Goal: Information Seeking & Learning: Learn about a topic

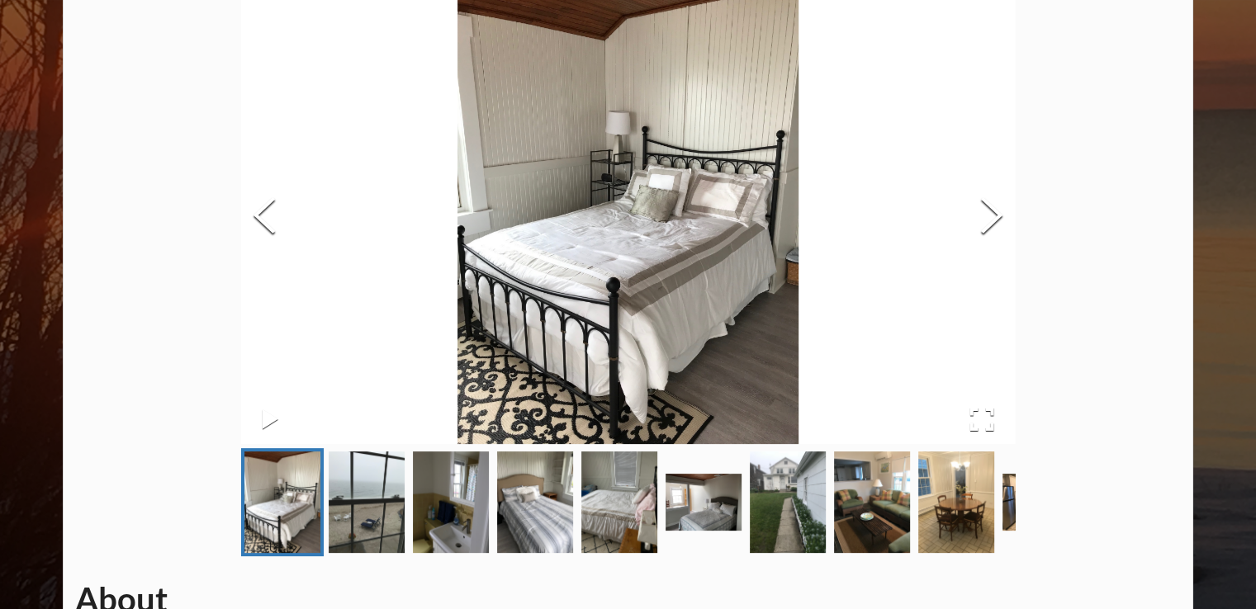
scroll to position [165, 0]
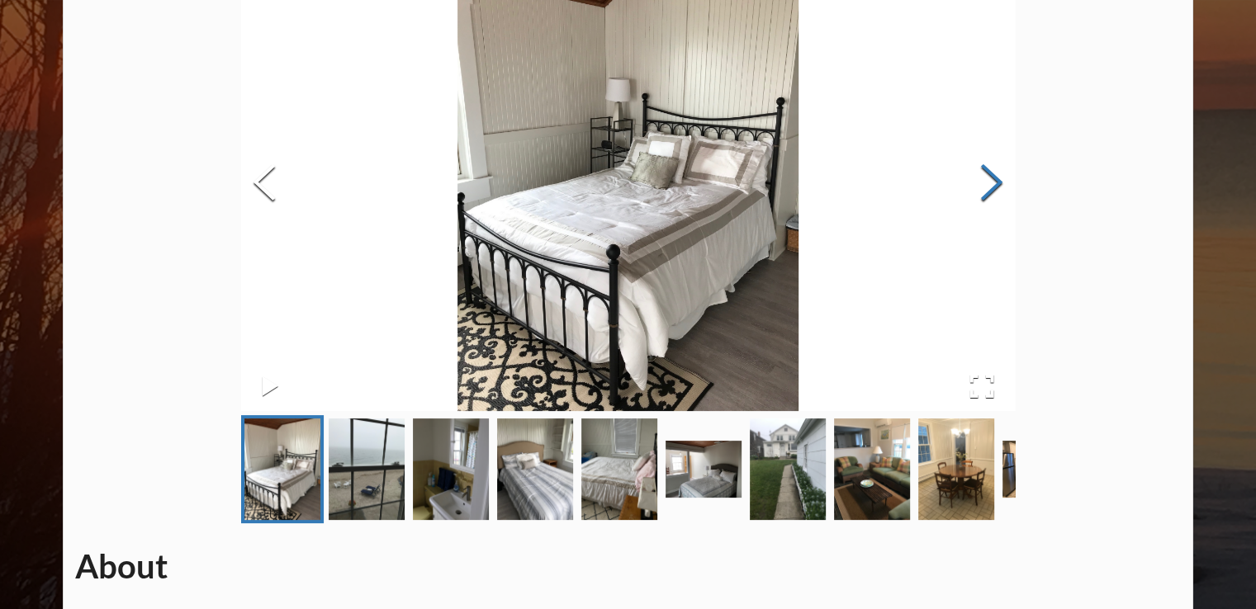
click at [991, 193] on button "Next Slide" at bounding box center [991, 184] width 46 height 149
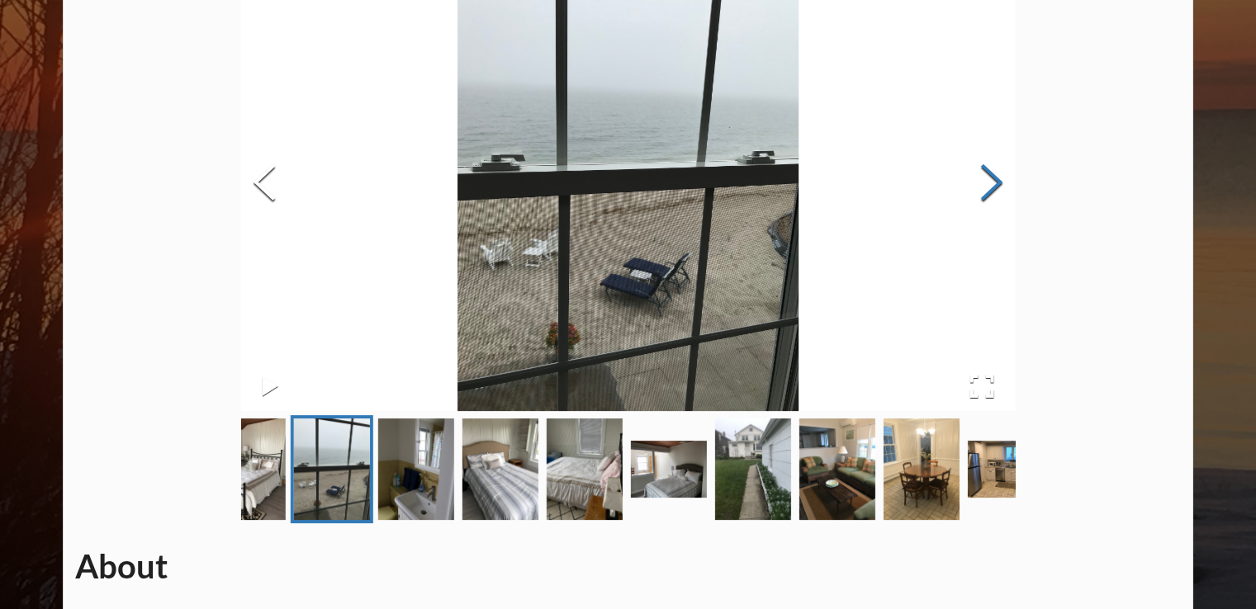
click at [991, 193] on button "Next Slide" at bounding box center [991, 184] width 46 height 149
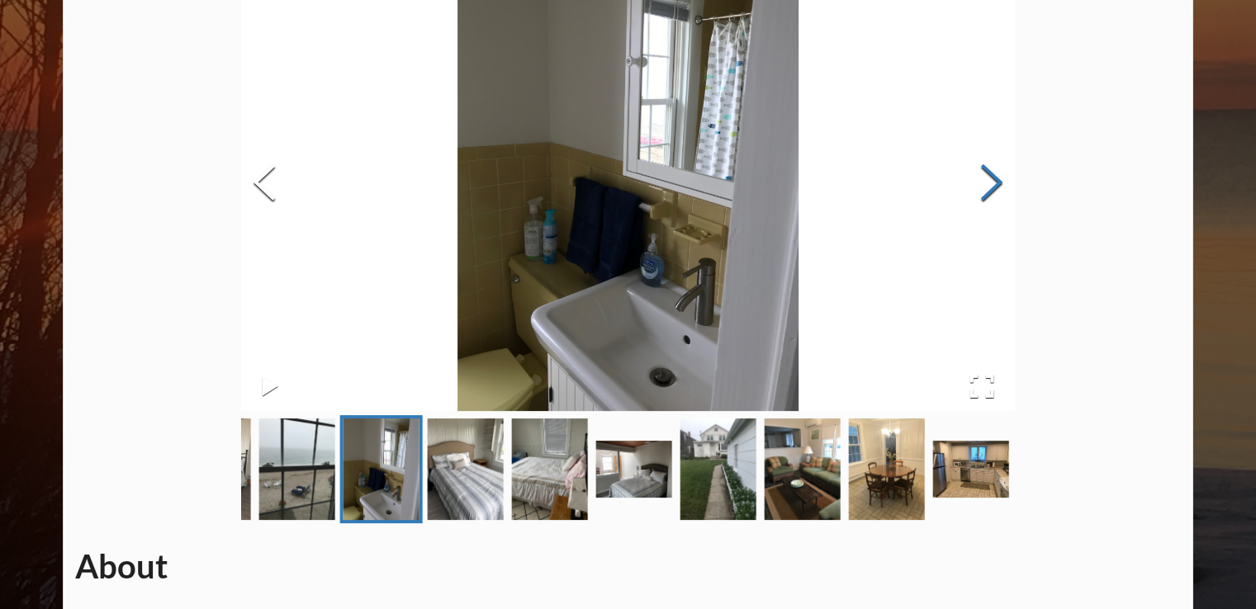
click at [991, 193] on button "Next Slide" at bounding box center [991, 184] width 46 height 149
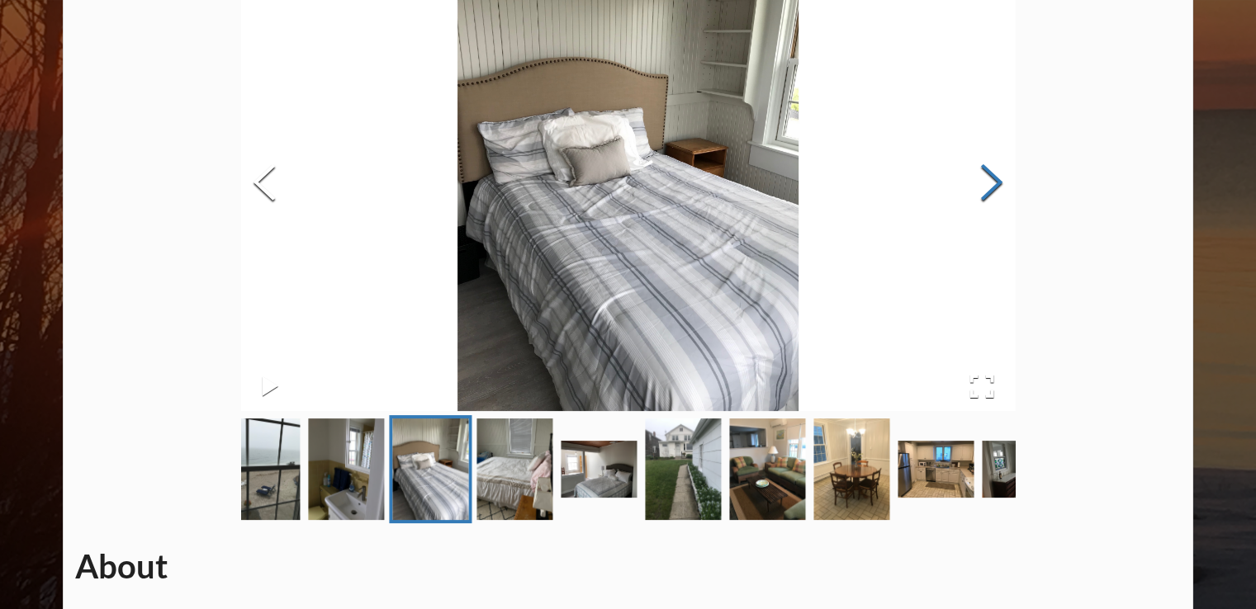
click at [991, 193] on button "Next Slide" at bounding box center [991, 184] width 46 height 149
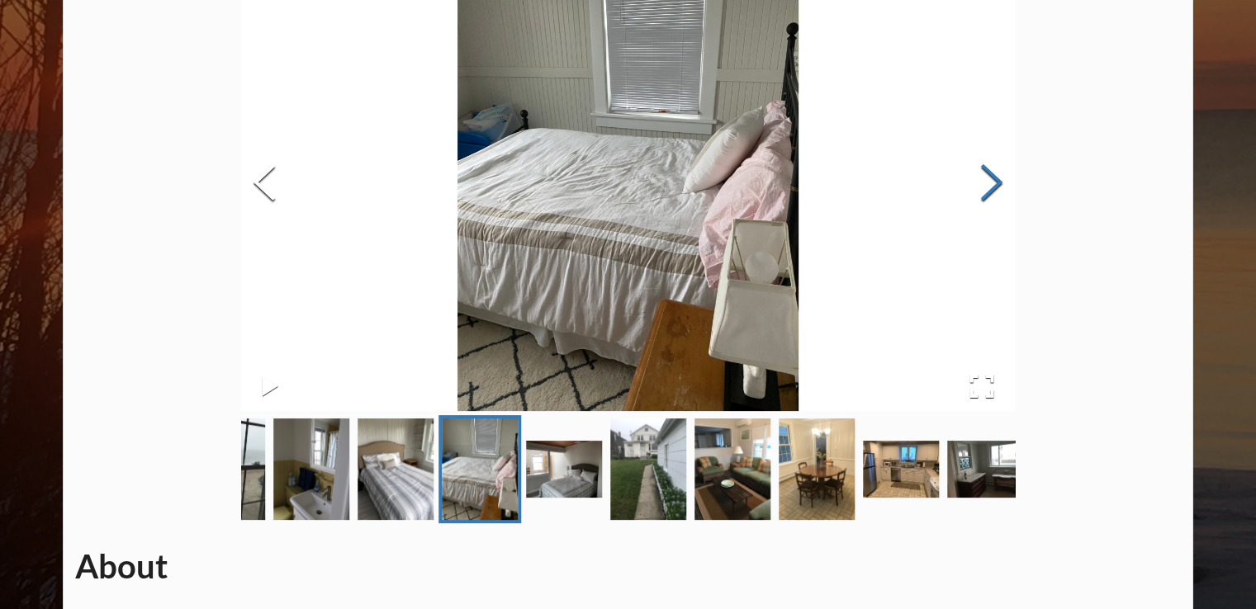
click at [991, 193] on button "Next Slide" at bounding box center [991, 184] width 46 height 149
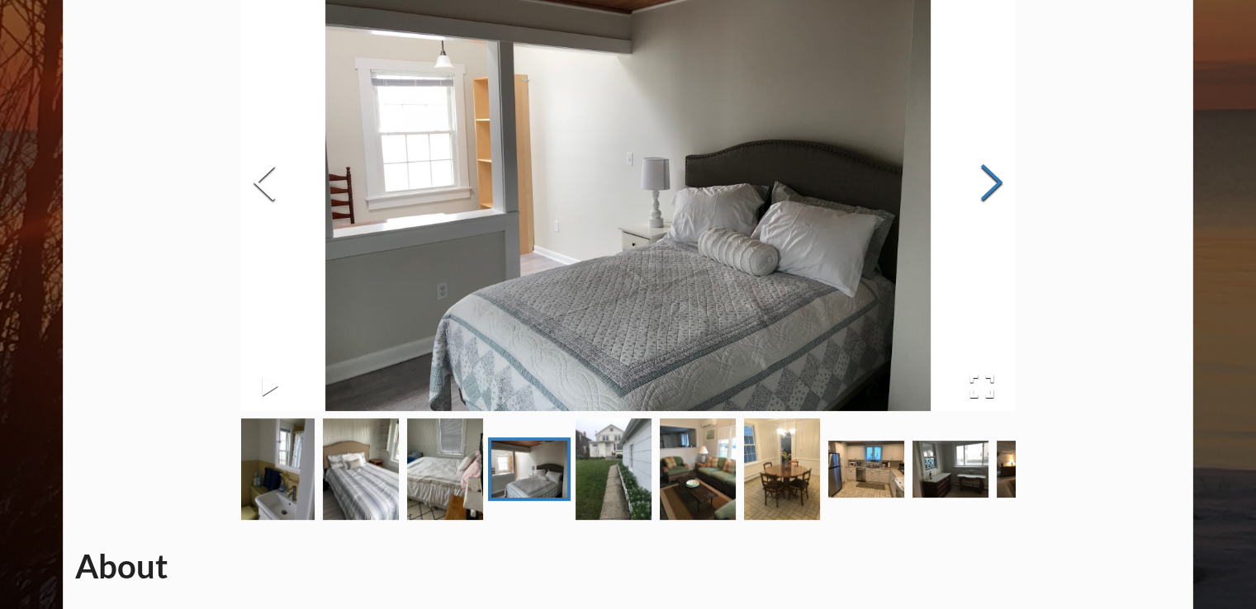
click at [991, 193] on button "Next Slide" at bounding box center [991, 184] width 46 height 149
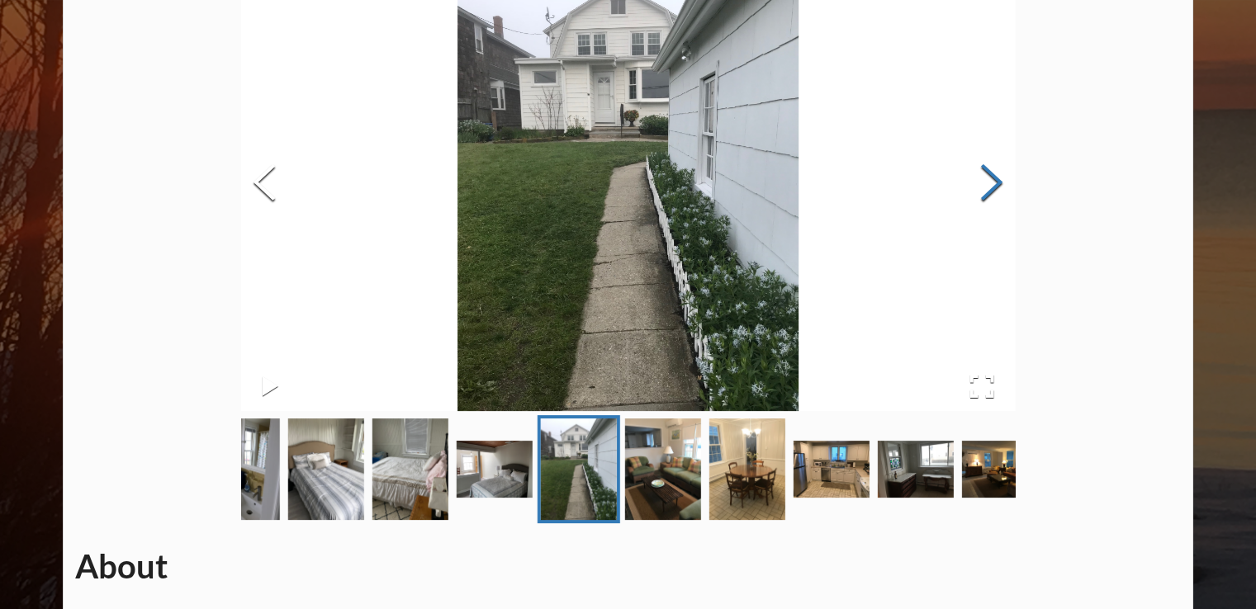
click at [991, 193] on button "Next Slide" at bounding box center [991, 184] width 46 height 149
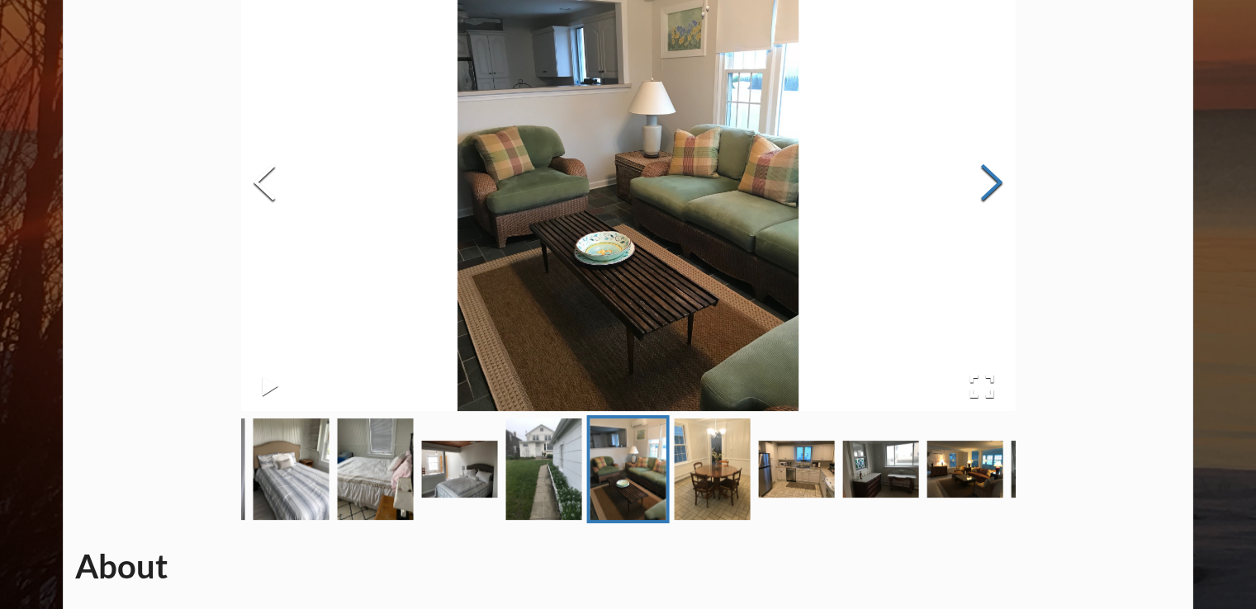
click at [991, 193] on button "Next Slide" at bounding box center [991, 184] width 46 height 149
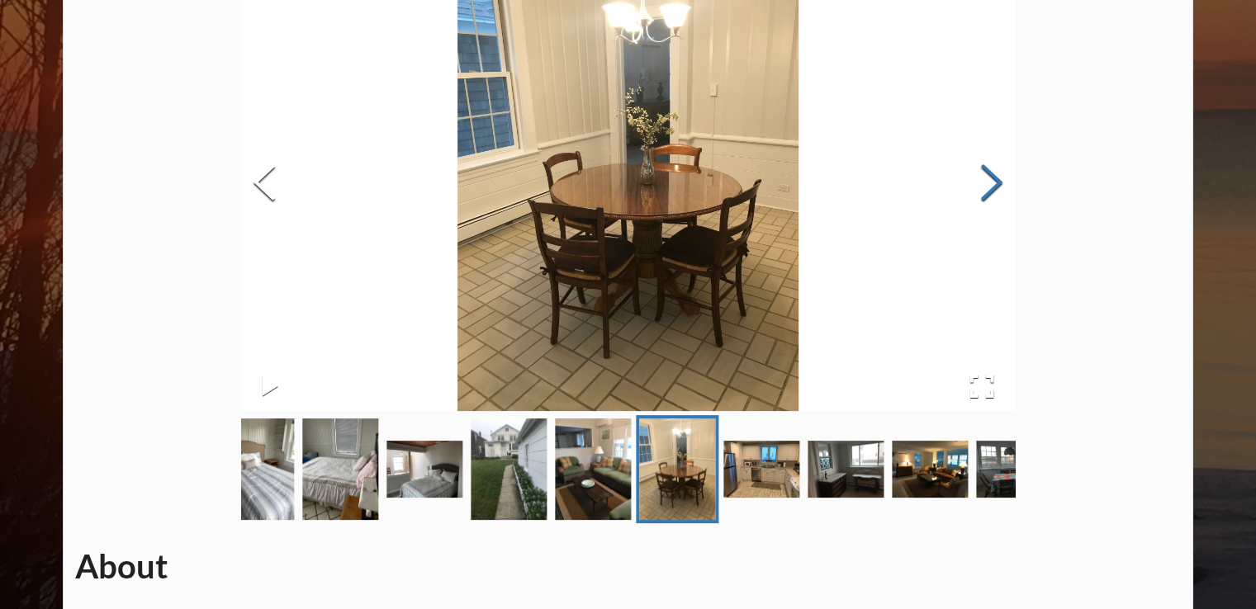
click at [991, 193] on button "Next Slide" at bounding box center [991, 184] width 46 height 149
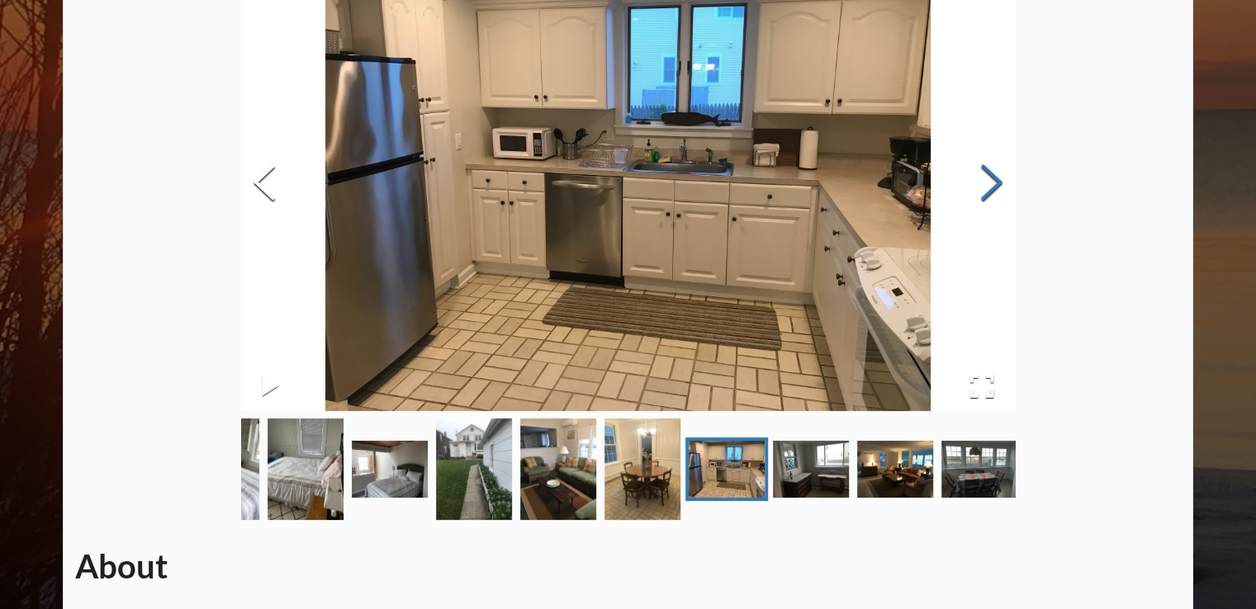
click at [991, 193] on button "Next Slide" at bounding box center [991, 184] width 46 height 149
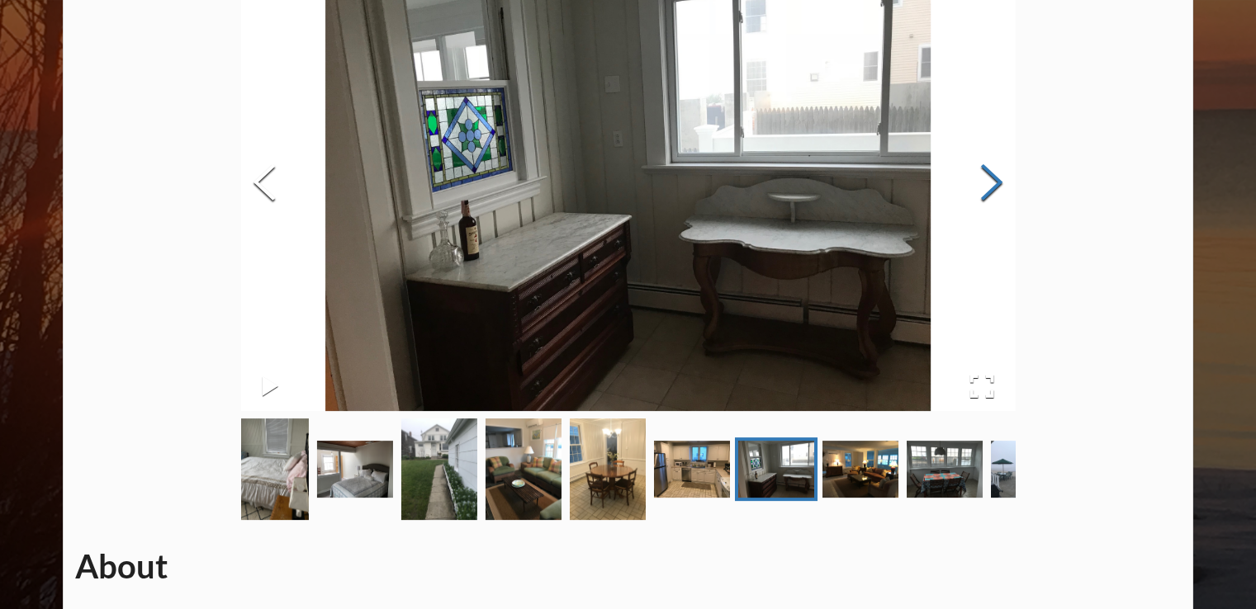
click at [991, 193] on button "Next Slide" at bounding box center [991, 184] width 46 height 149
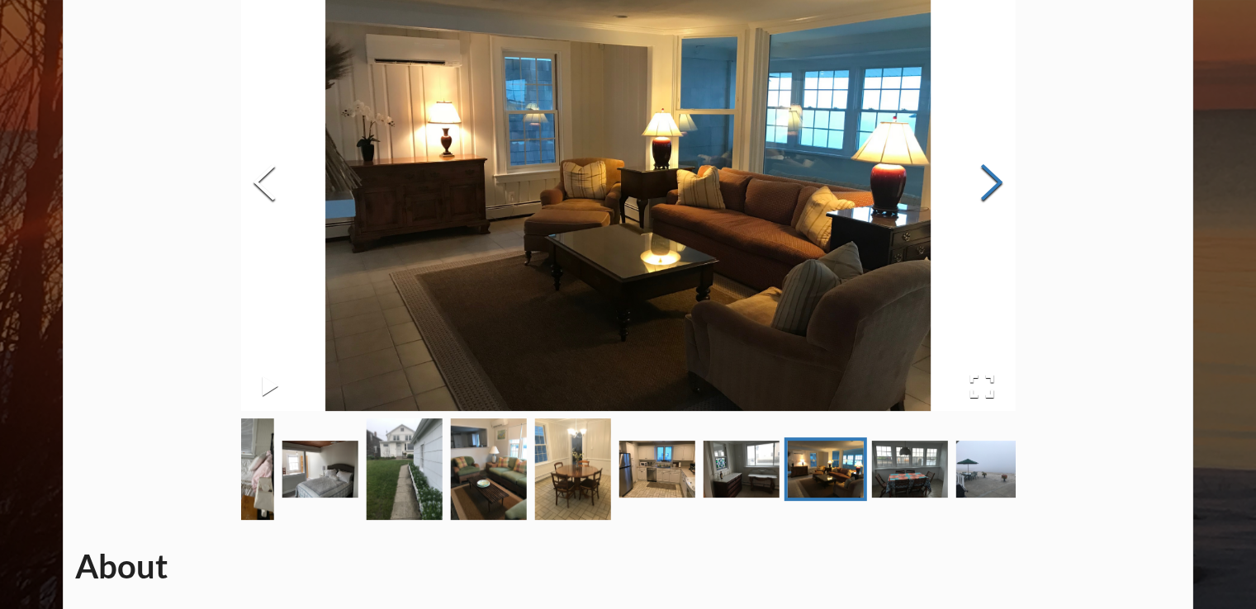
click at [991, 193] on button "Next Slide" at bounding box center [991, 184] width 46 height 149
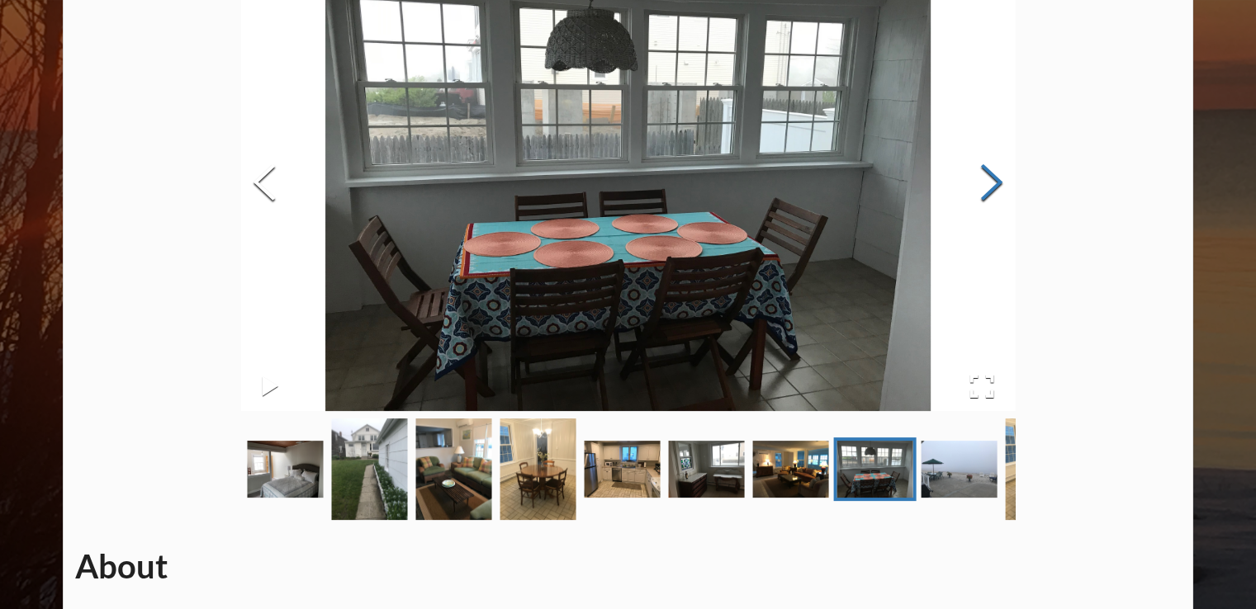
click at [991, 193] on button "Next Slide" at bounding box center [991, 184] width 46 height 149
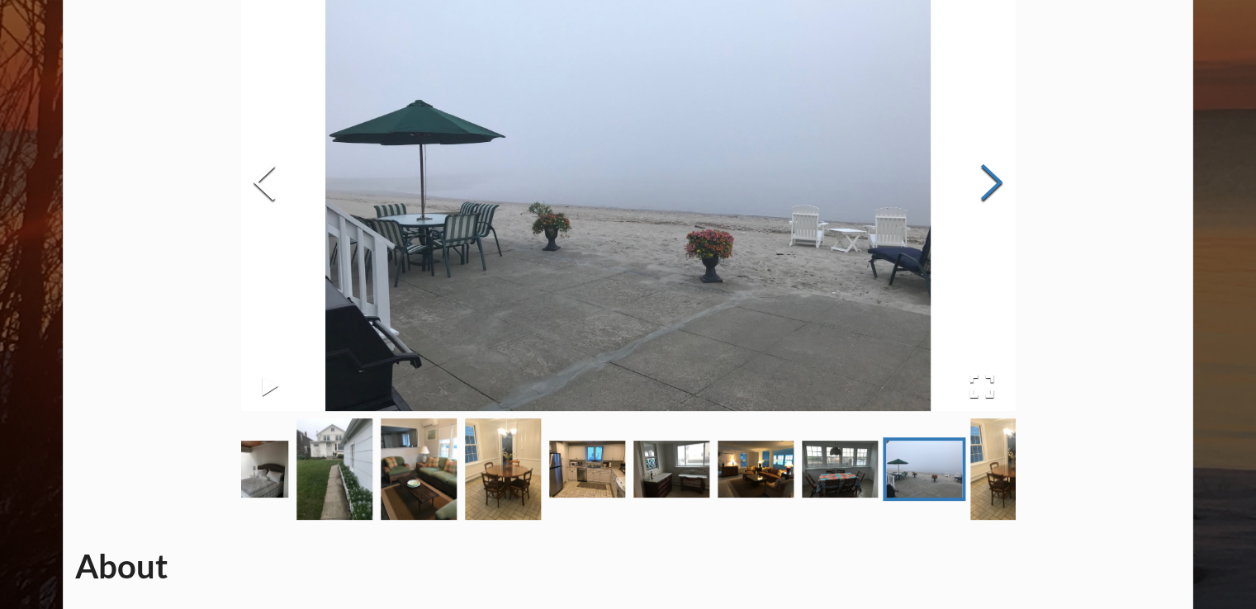
click at [991, 193] on button "Next Slide" at bounding box center [991, 184] width 46 height 149
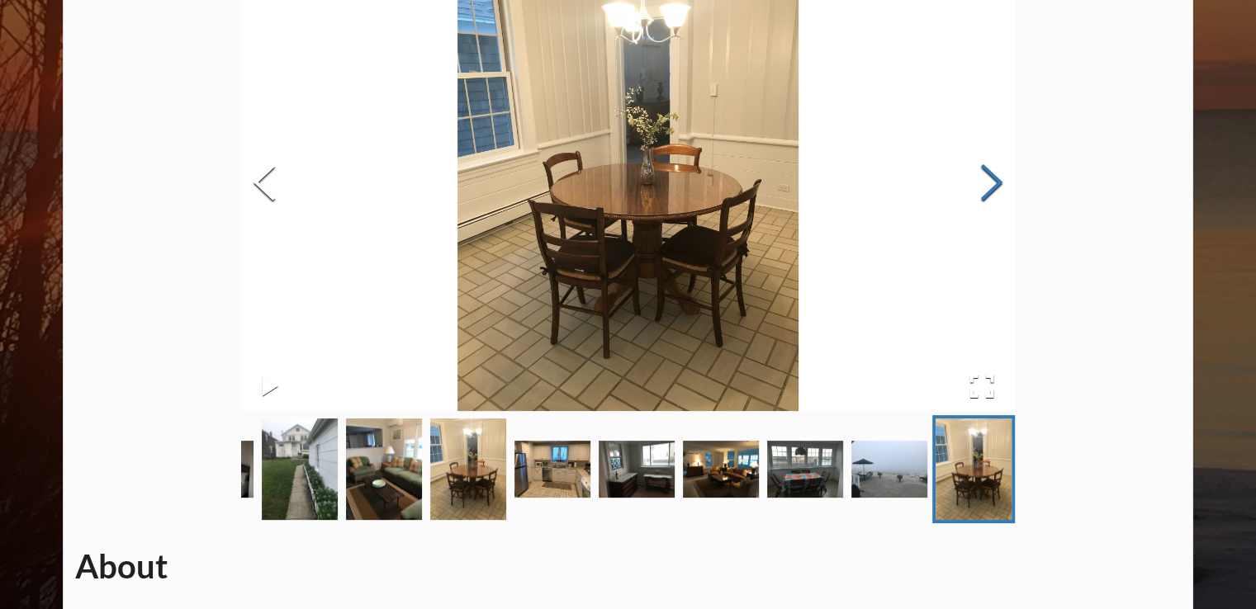
click at [991, 193] on button "Next Slide" at bounding box center [991, 184] width 46 height 149
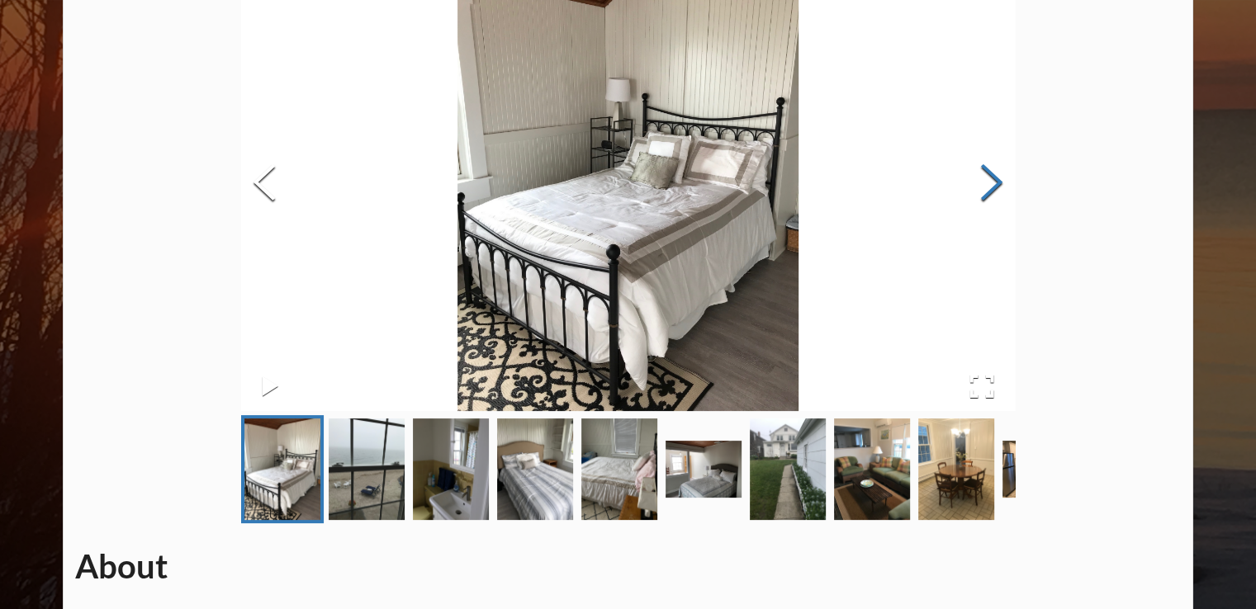
click at [991, 193] on button "Next Slide" at bounding box center [991, 184] width 46 height 149
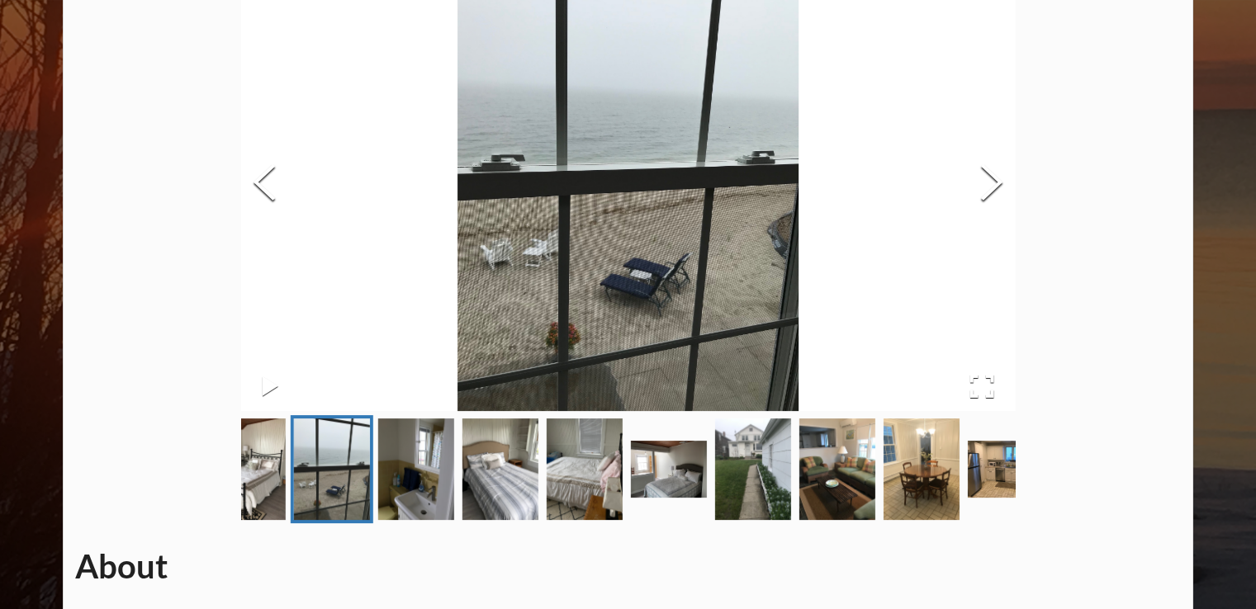
scroll to position [0, 0]
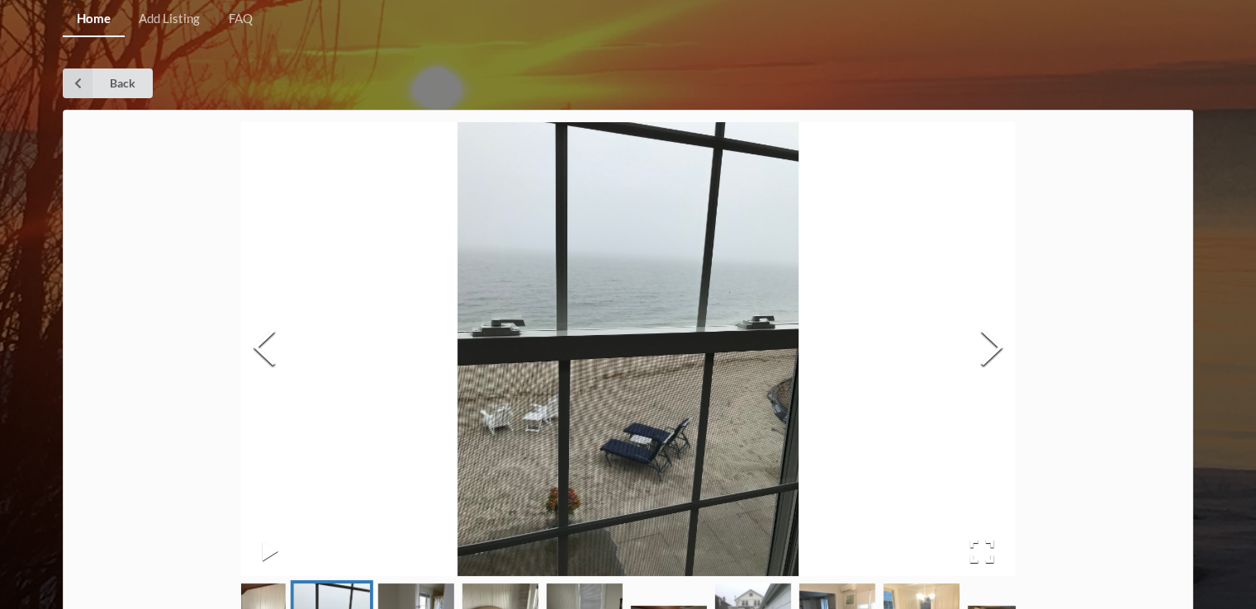
click at [102, 24] on link "Home" at bounding box center [94, 19] width 62 height 35
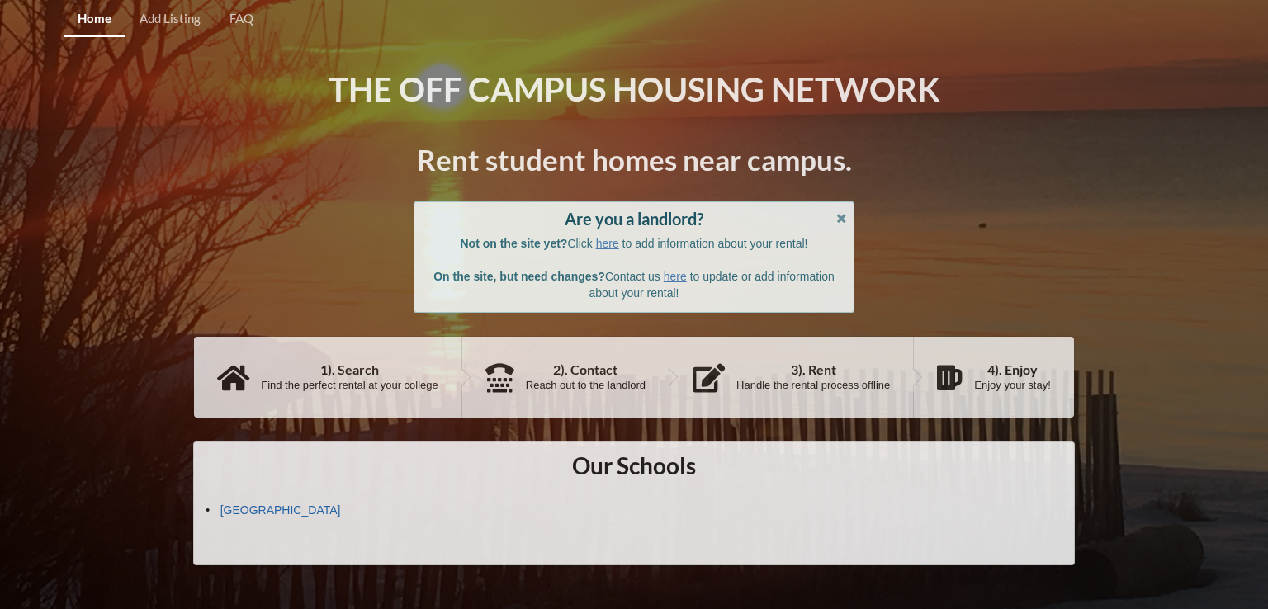
click at [302, 513] on link "[GEOGRAPHIC_DATA]" at bounding box center [280, 510] width 121 height 13
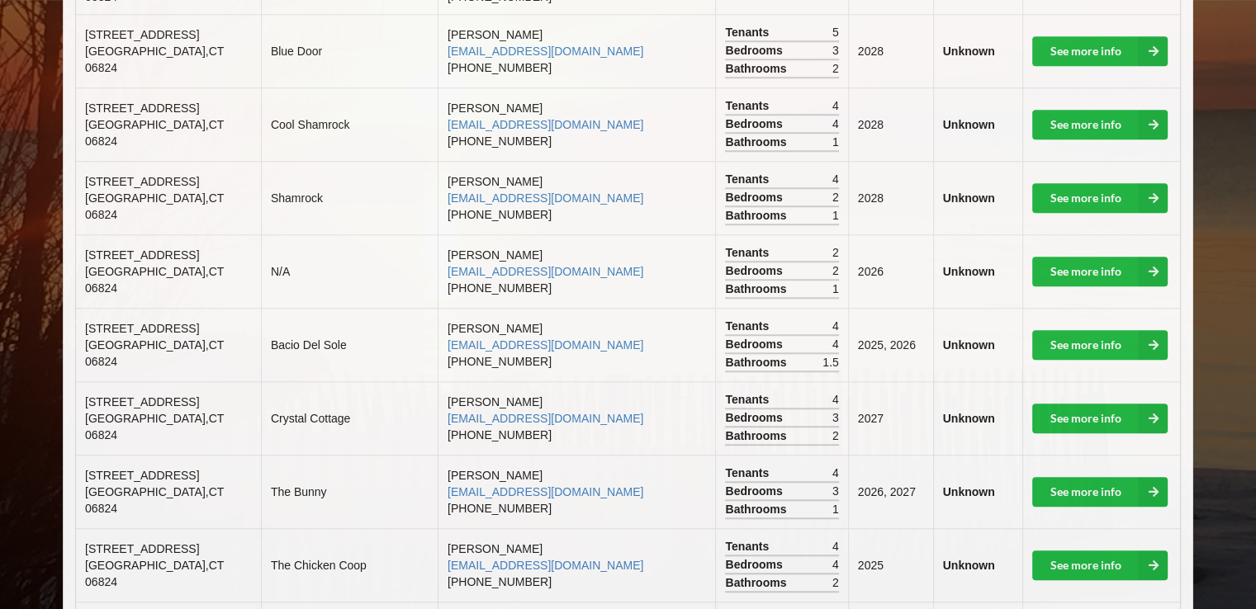
scroll to position [1387, 0]
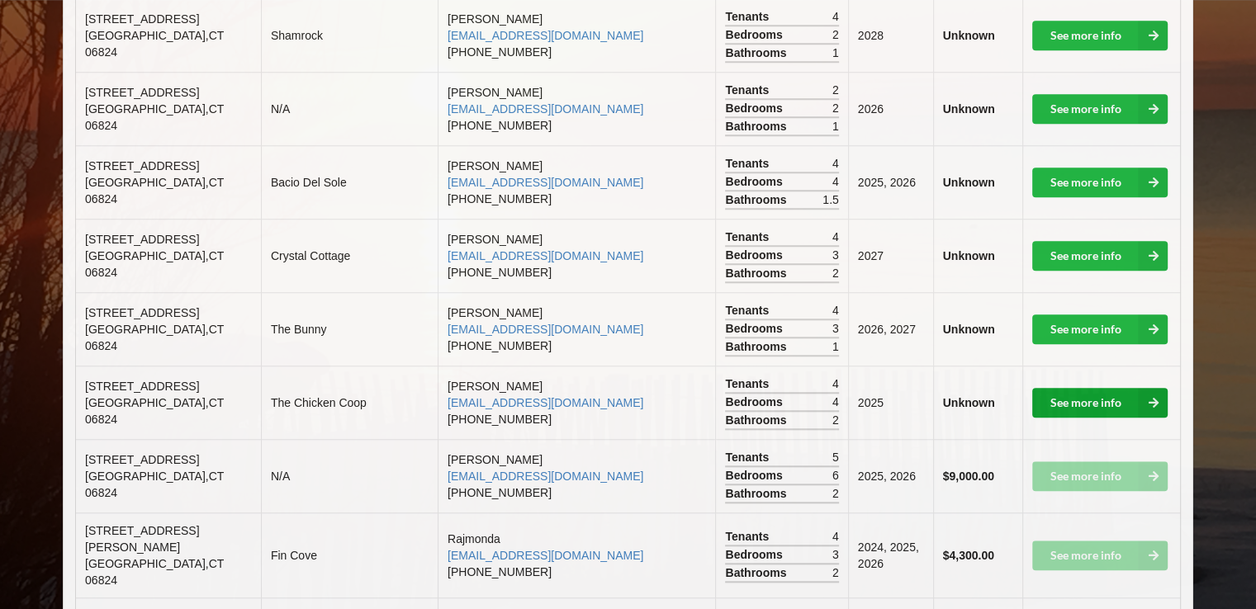
click at [1090, 388] on link "See more info" at bounding box center [1099, 403] width 135 height 30
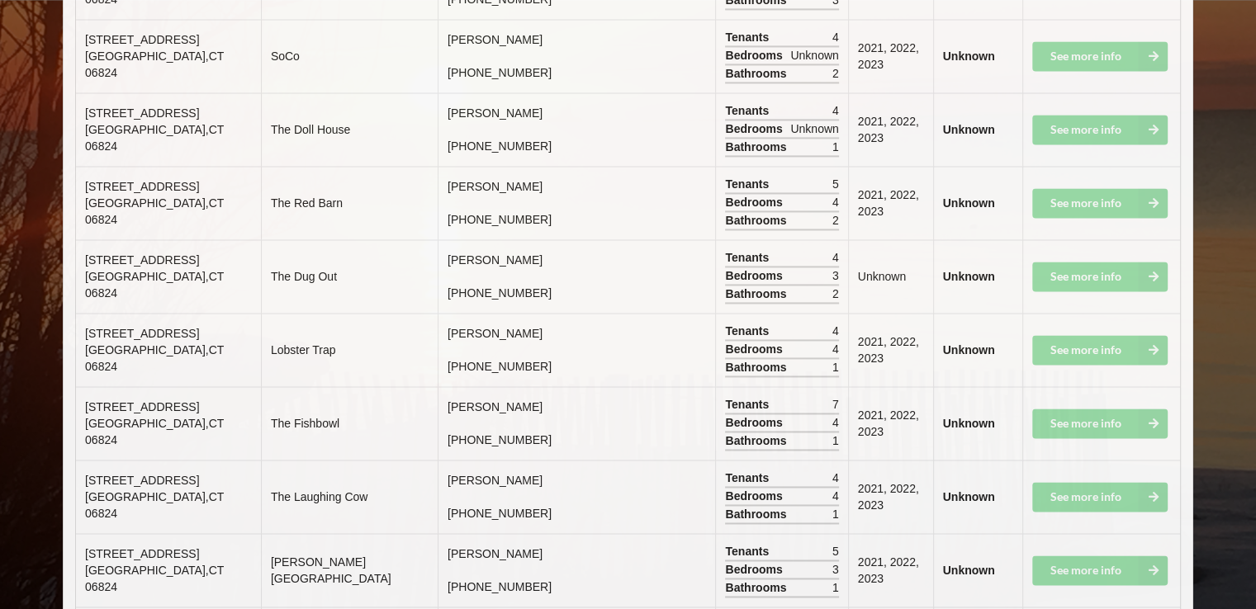
scroll to position [8750, 0]
